Goal: Information Seeking & Learning: Learn about a topic

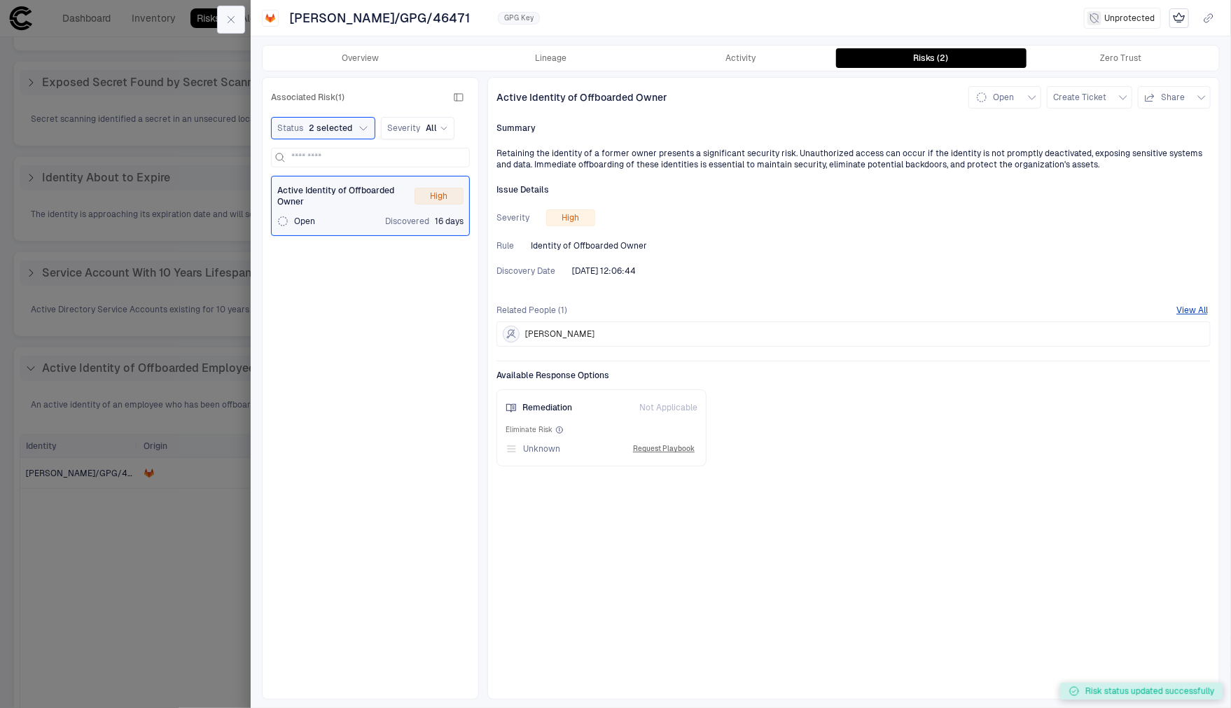
click at [240, 25] on button "button" at bounding box center [231, 20] width 28 height 28
